Goal: Information Seeking & Learning: Learn about a topic

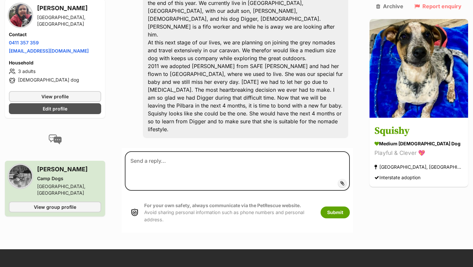
scroll to position [209, 0]
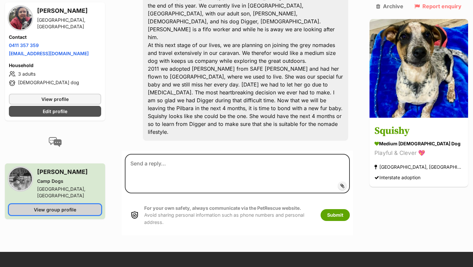
click at [62, 206] on span "View group profile" at bounding box center [55, 209] width 42 height 7
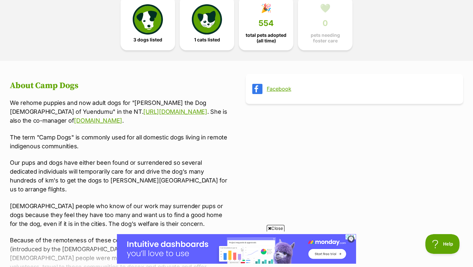
scroll to position [190, 0]
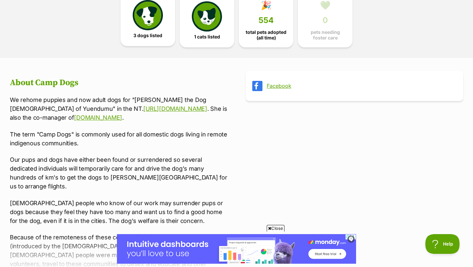
click at [153, 29] on img at bounding box center [148, 15] width 30 height 30
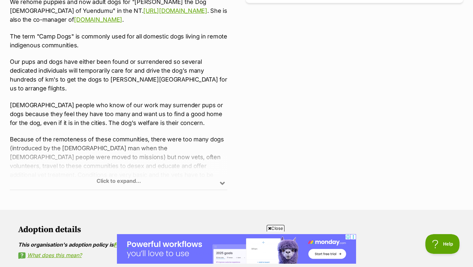
scroll to position [290, 0]
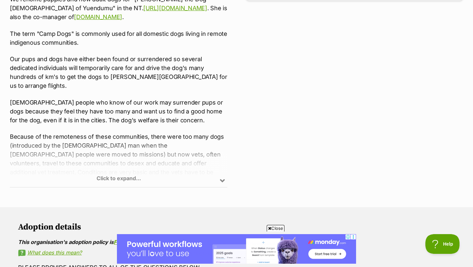
click at [301, 100] on div "Facebook" at bounding box center [355, 82] width 218 height 224
click at [120, 179] on div "Click to expand..." at bounding box center [119, 161] width 218 height 51
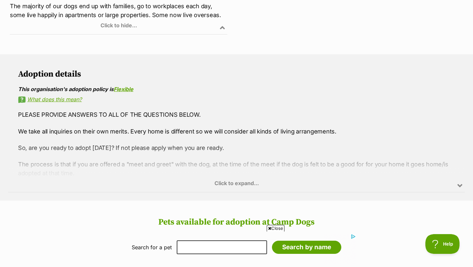
scroll to position [725, 0]
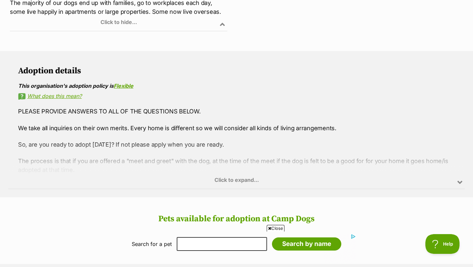
click at [230, 153] on div "Click to expand..." at bounding box center [236, 162] width 457 height 51
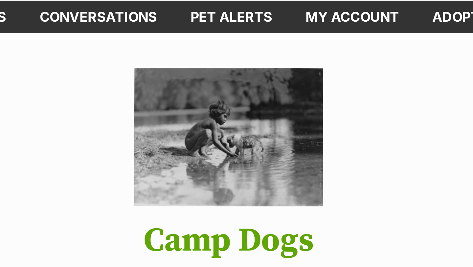
scroll to position [32, 0]
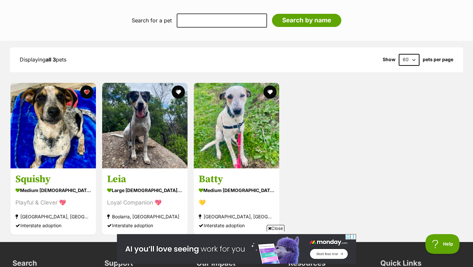
scroll to position [700, 0]
